Goal: Information Seeking & Learning: Learn about a topic

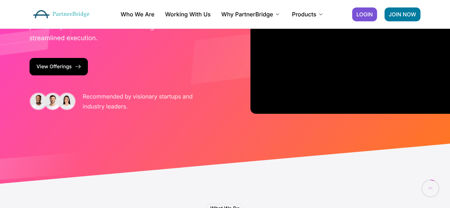
scroll to position [142, 0]
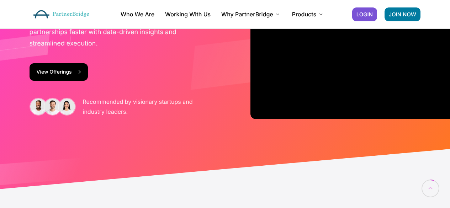
click at [63, 74] on link "View Offerings" at bounding box center [59, 71] width 58 height 17
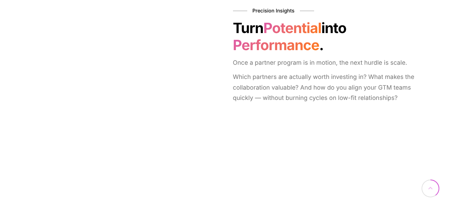
scroll to position [498, 0]
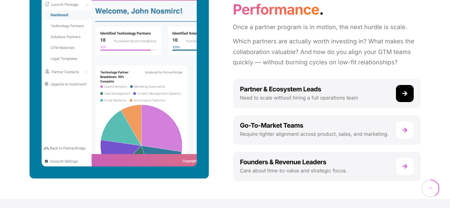
click at [392, 94] on link at bounding box center [327, 93] width 188 height 29
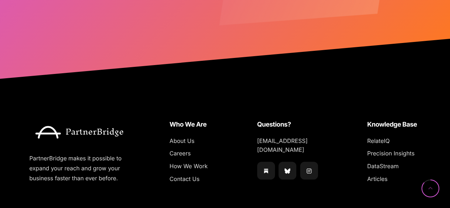
scroll to position [762, 0]
